Goal: Task Accomplishment & Management: Complete application form

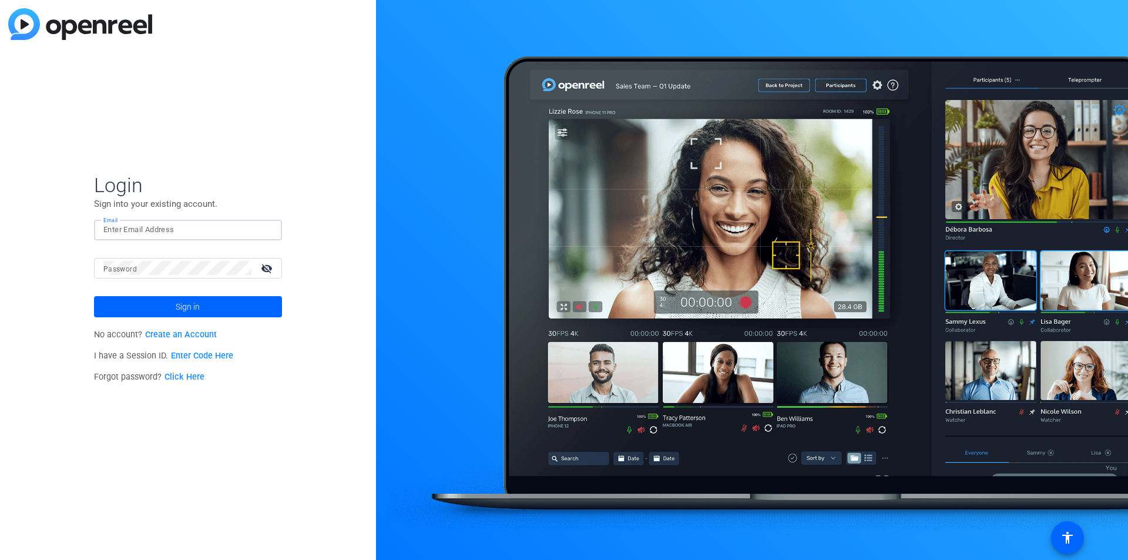
click at [183, 229] on input "Email" at bounding box center [187, 230] width 169 height 14
click at [199, 339] on link "Create an Account" at bounding box center [181, 334] width 72 height 10
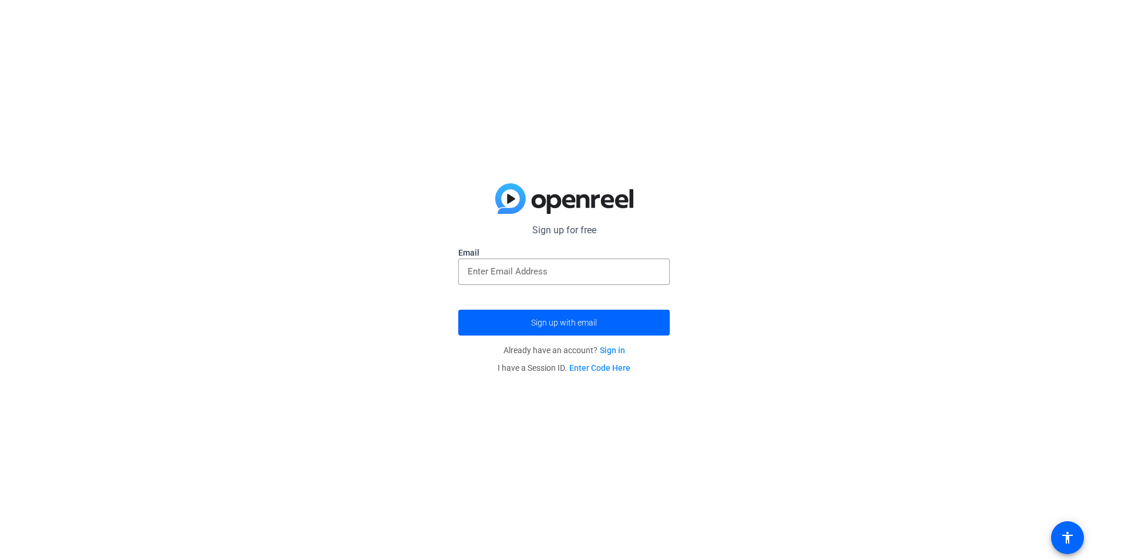
click at [562, 257] on label "Email" at bounding box center [563, 253] width 211 height 12
click at [560, 264] on input "email" at bounding box center [564, 271] width 193 height 14
type input "[EMAIL_ADDRESS][DOMAIN_NAME]"
click at [458, 310] on button "Sign up with email" at bounding box center [563, 323] width 211 height 26
